Goal: Information Seeking & Learning: Learn about a topic

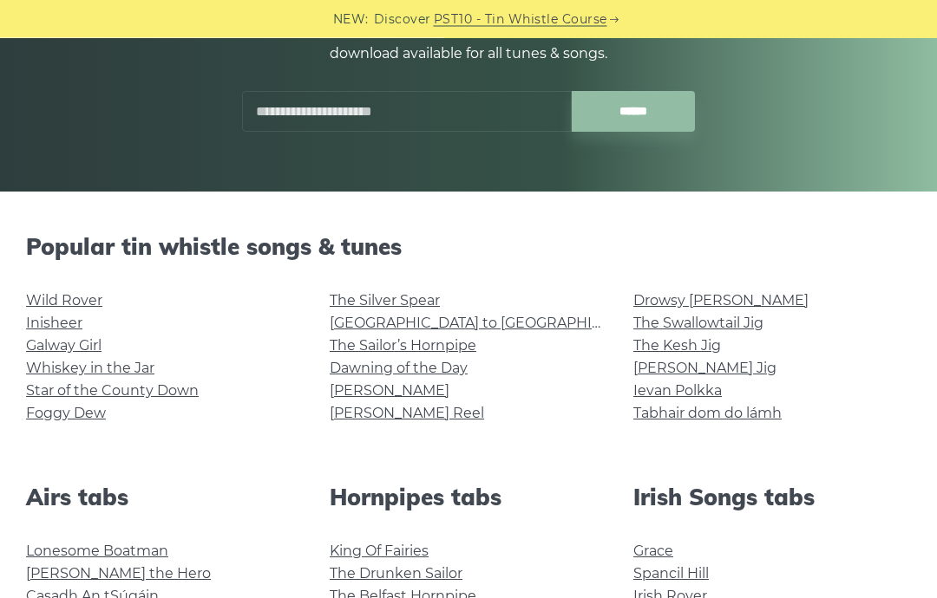
scroll to position [261, 0]
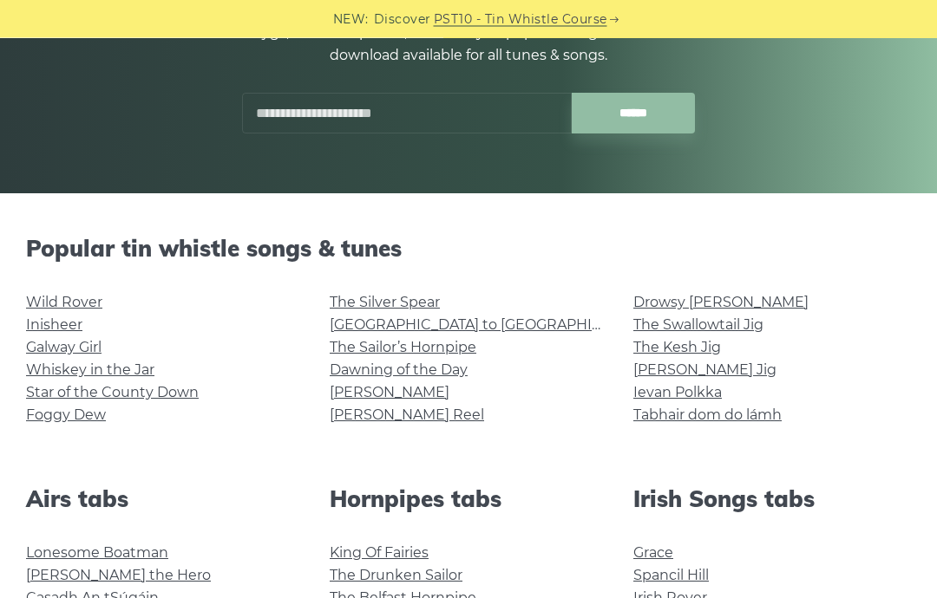
click at [501, 103] on div at bounding box center [502, 100] width 41 height 41
click at [467, 106] on input "text" at bounding box center [407, 114] width 330 height 41
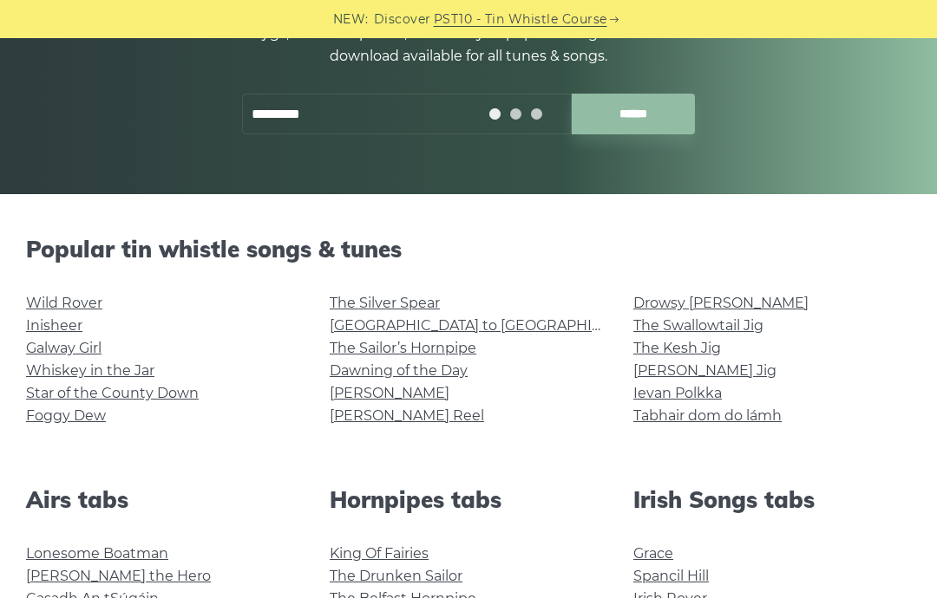
type input "*********"
click at [656, 130] on input "******" at bounding box center [633, 114] width 124 height 41
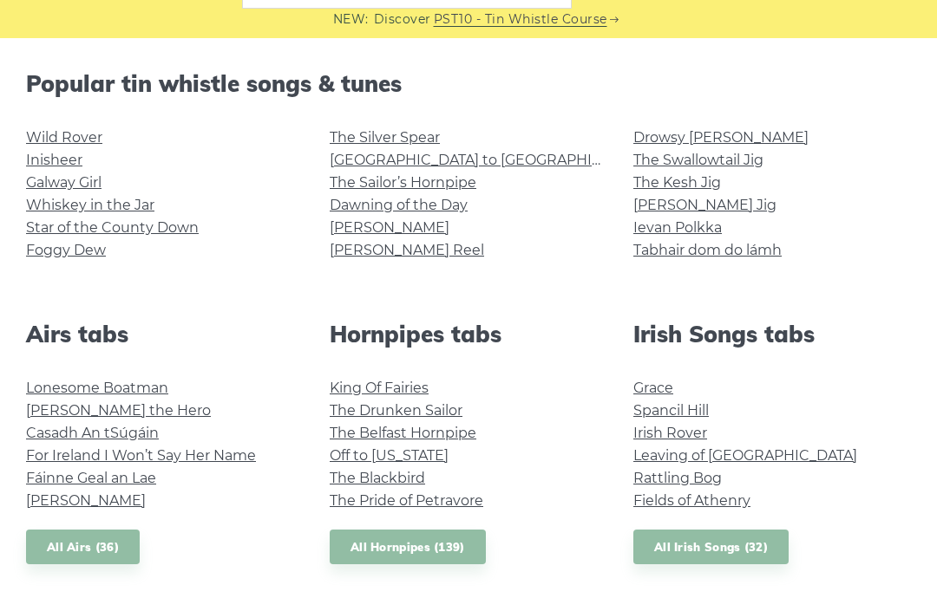
scroll to position [502, 0]
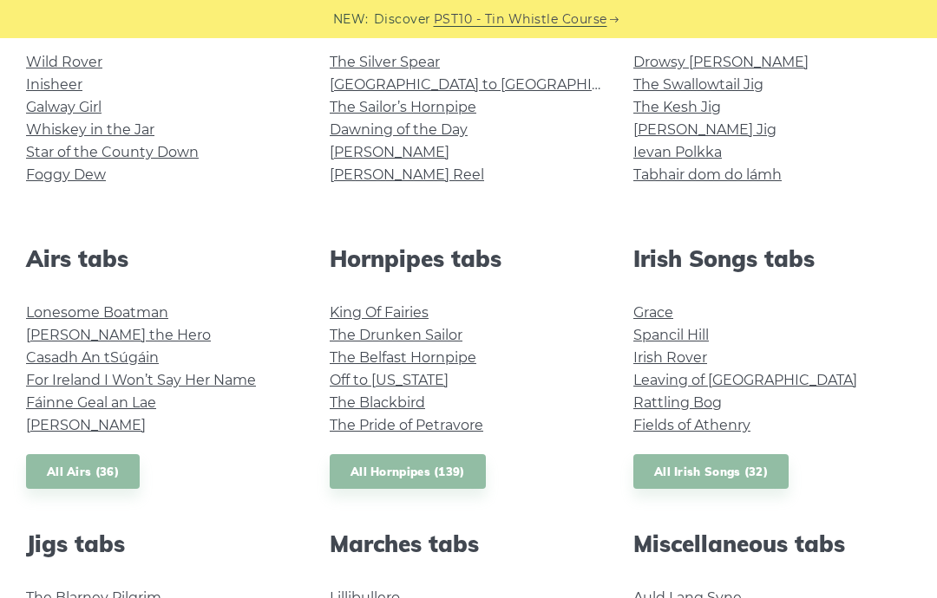
click at [711, 400] on link "Rattling Bog" at bounding box center [677, 403] width 88 height 16
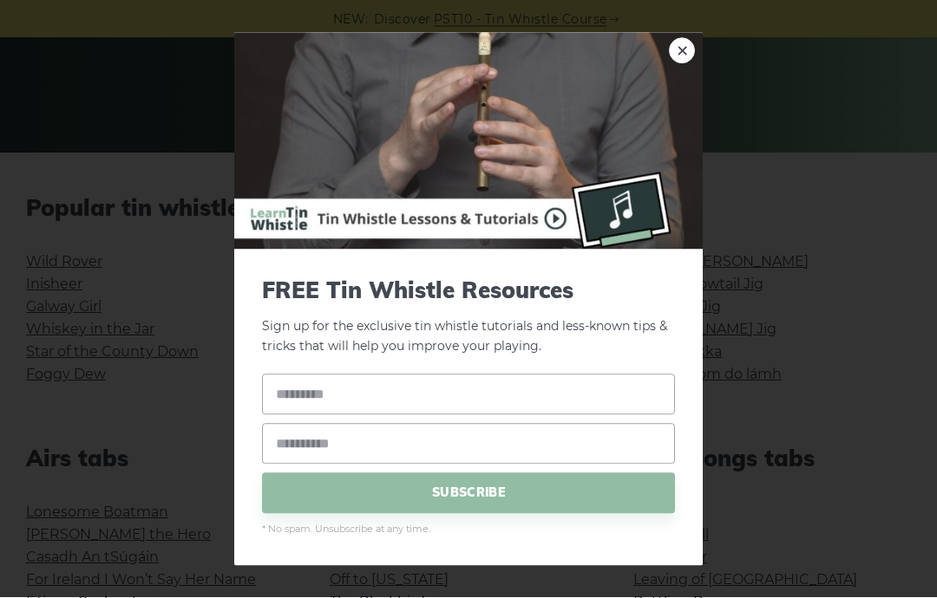
scroll to position [302, 0]
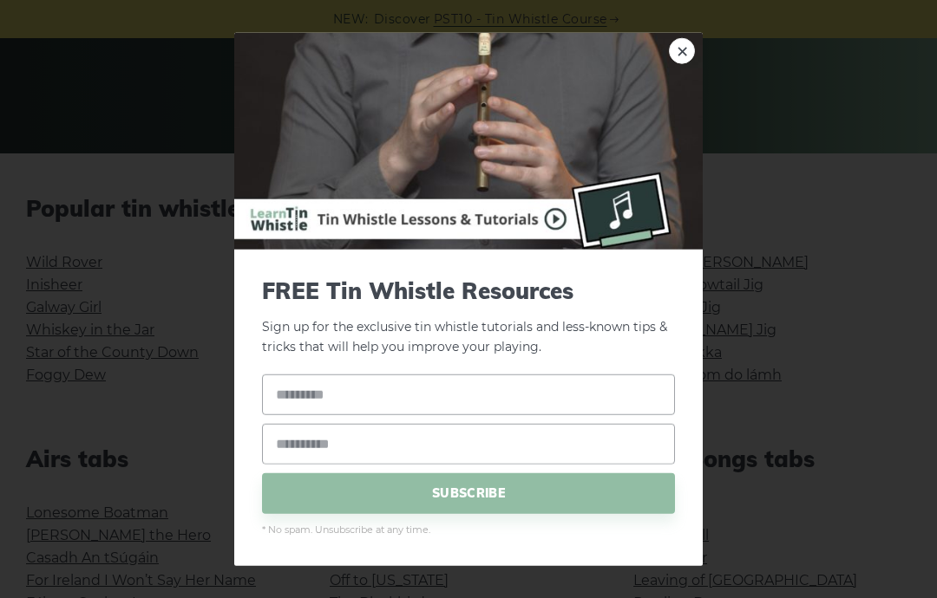
click at [687, 64] on link "×" at bounding box center [682, 51] width 26 height 26
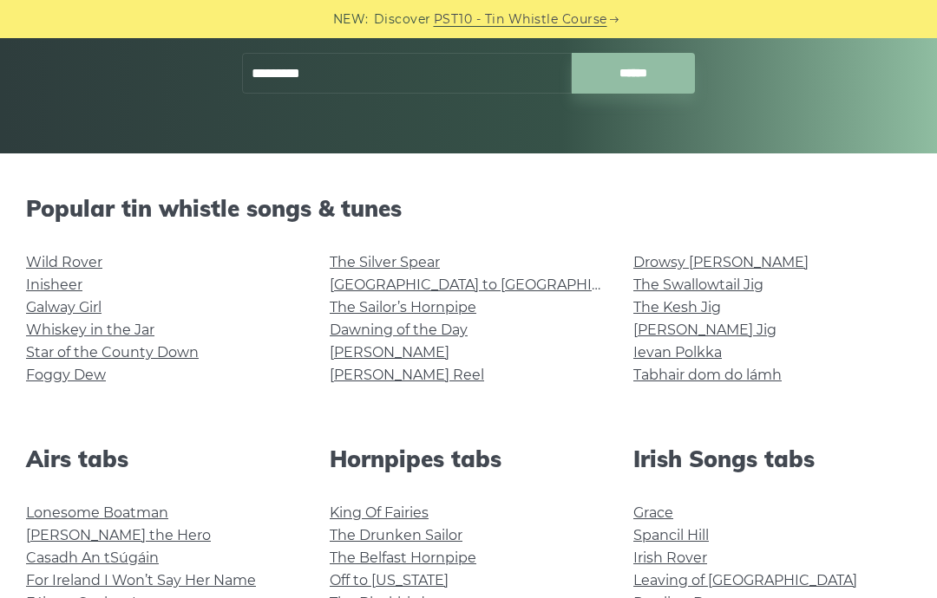
click at [464, 290] on link "[GEOGRAPHIC_DATA] to [GEOGRAPHIC_DATA]" at bounding box center [490, 285] width 320 height 16
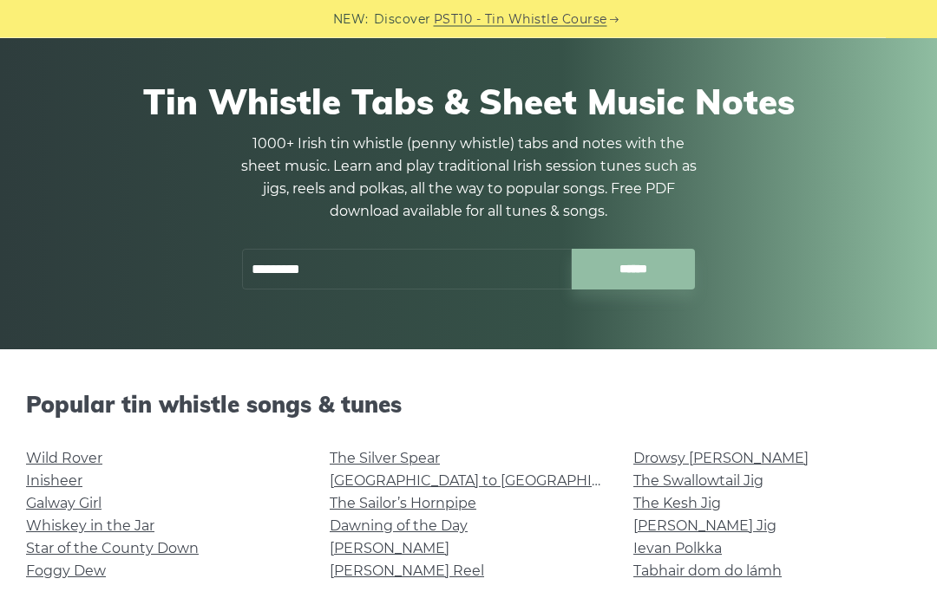
scroll to position [0, 0]
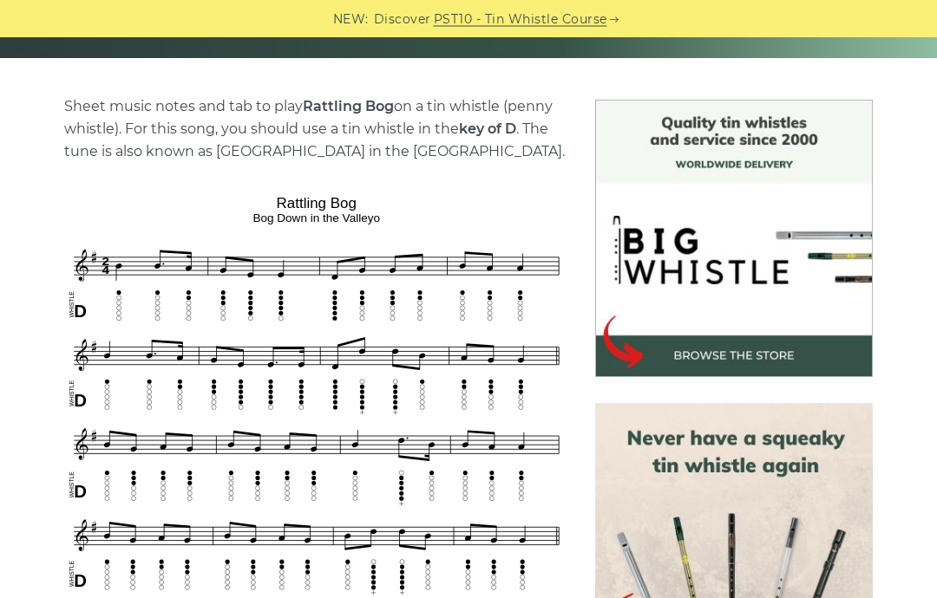
scroll to position [401, 0]
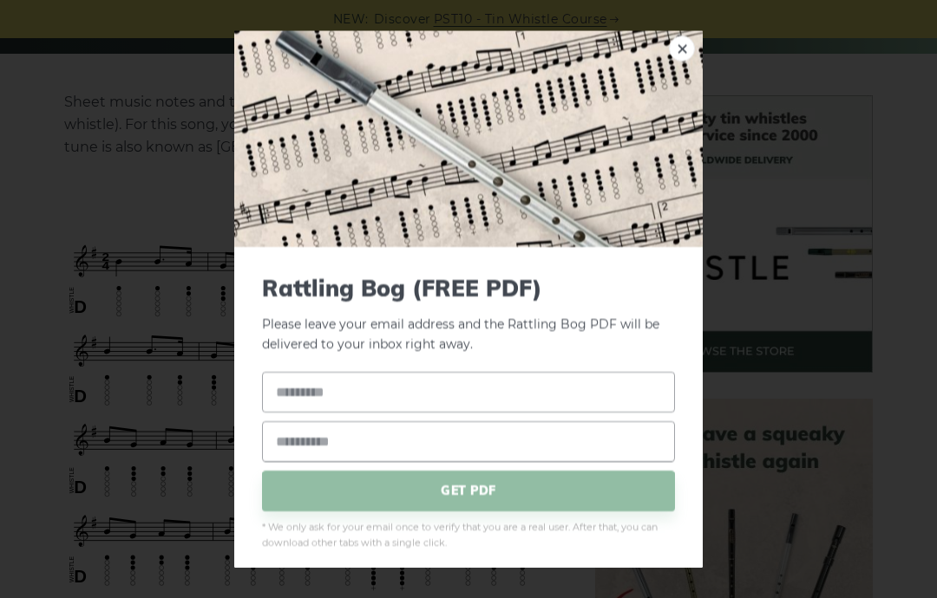
click at [695, 85] on img at bounding box center [468, 138] width 468 height 217
click at [685, 62] on link "×" at bounding box center [682, 49] width 26 height 26
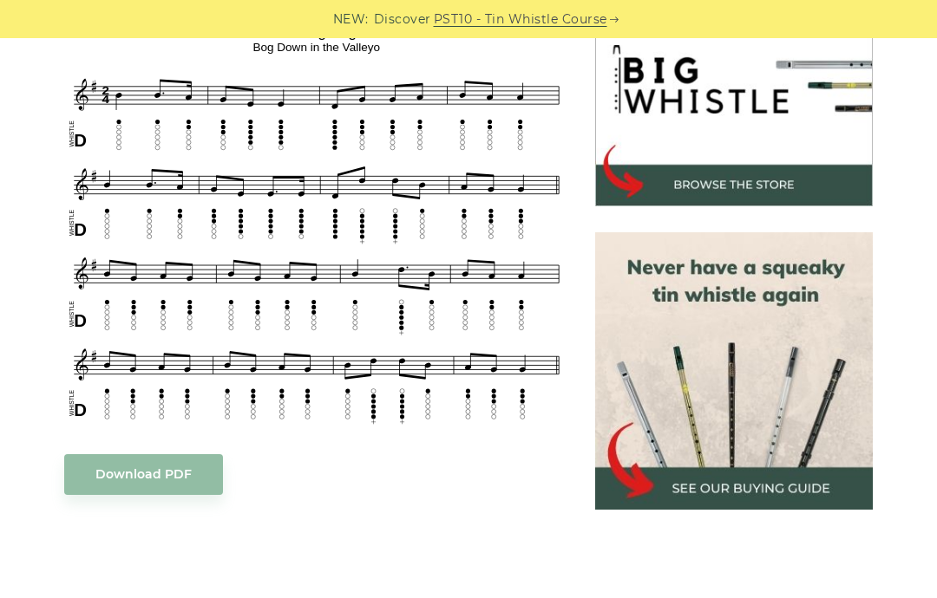
scroll to position [574, 0]
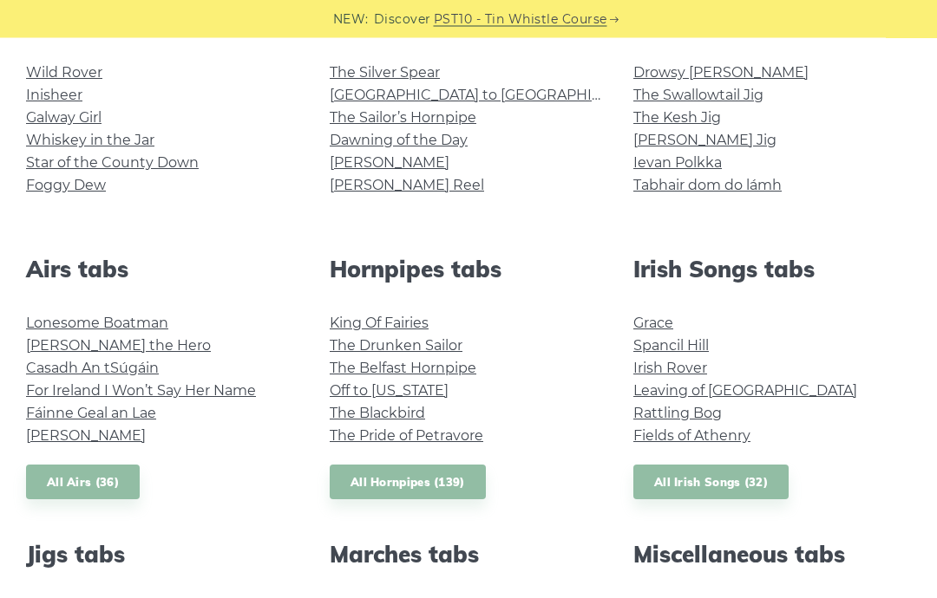
scroll to position [493, 0]
click at [706, 414] on link "Rattling Bog" at bounding box center [677, 412] width 88 height 16
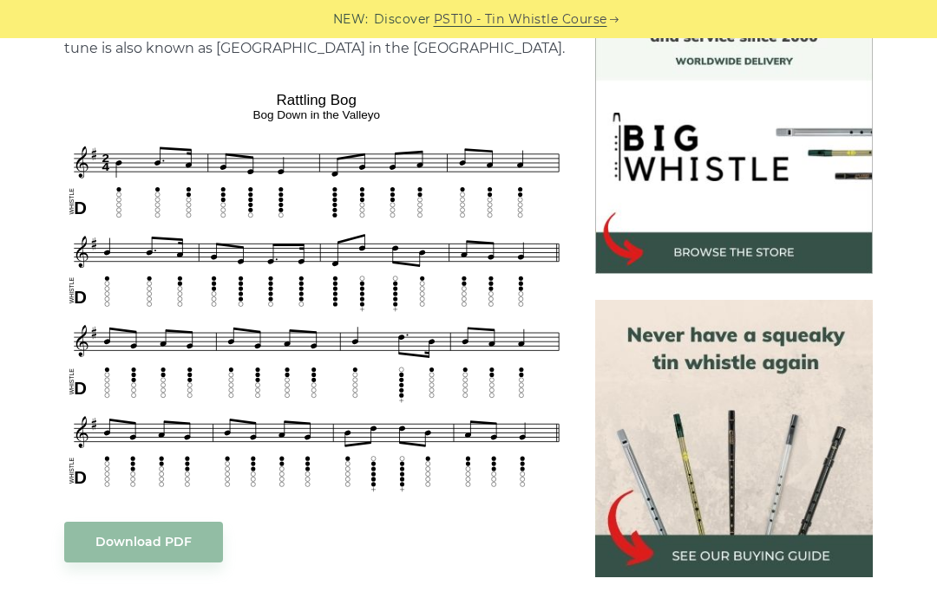
scroll to position [570, 0]
